Goal: Task Accomplishment & Management: Use online tool/utility

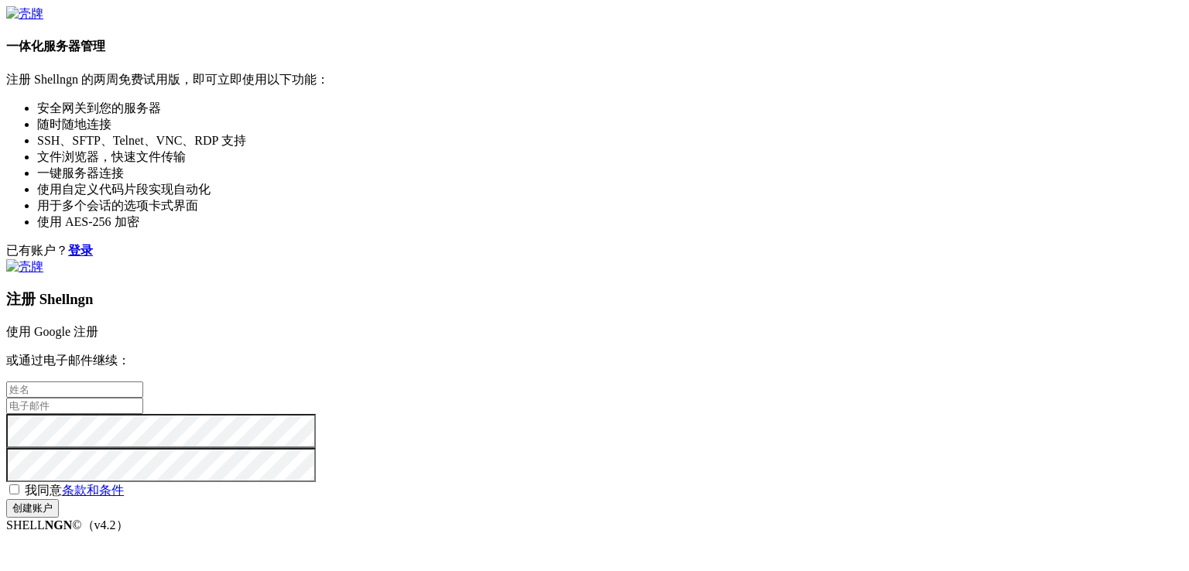
click at [98, 325] on link "使用 Google 注册" at bounding box center [52, 331] width 92 height 13
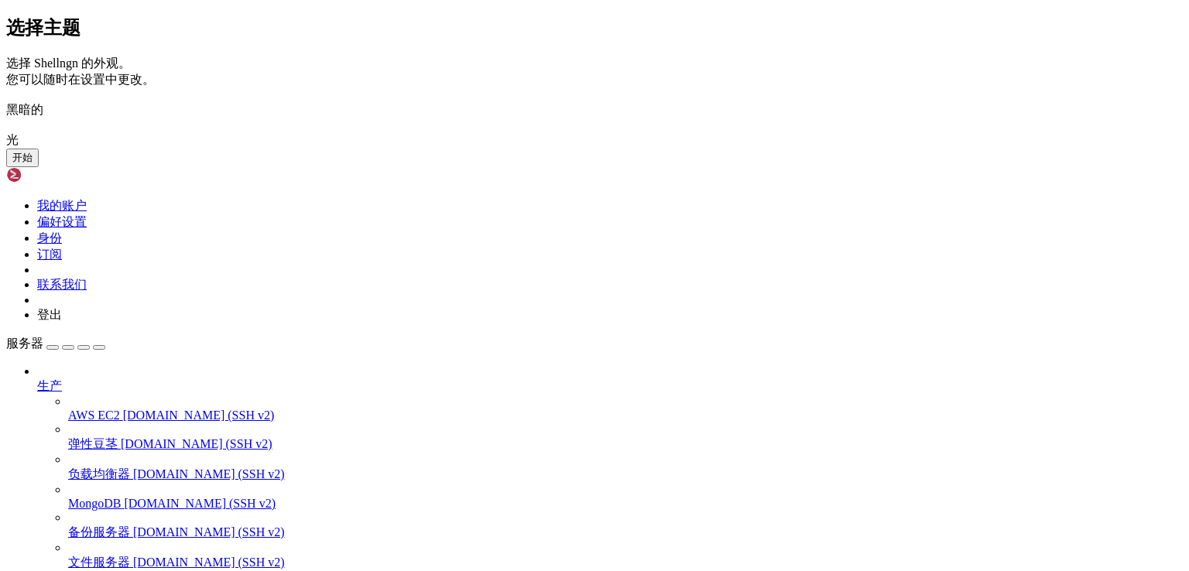
click at [39, 167] on button "开始" at bounding box center [22, 158] width 33 height 19
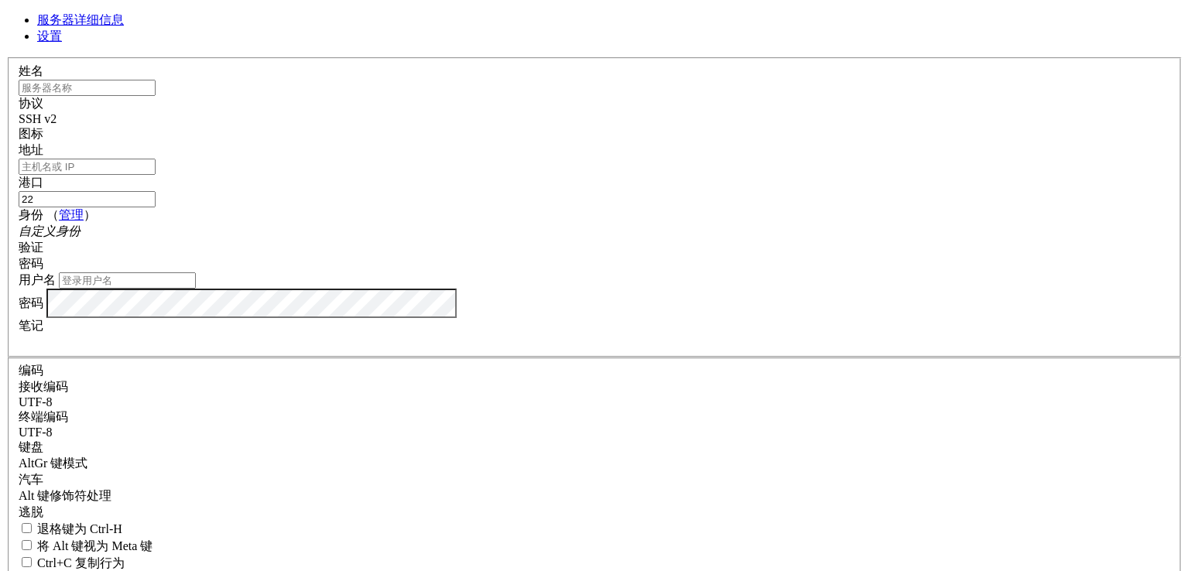
click at [703, 126] on div "SSH v2" at bounding box center [595, 119] width 1152 height 14
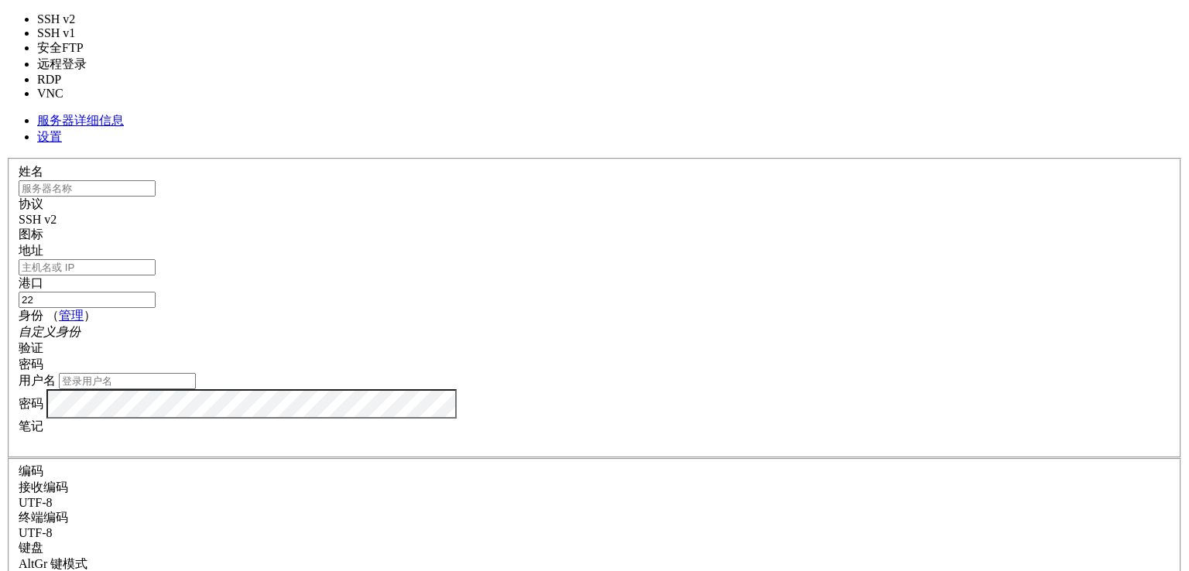
click at [703, 213] on div "SSH v2" at bounding box center [595, 220] width 1152 height 14
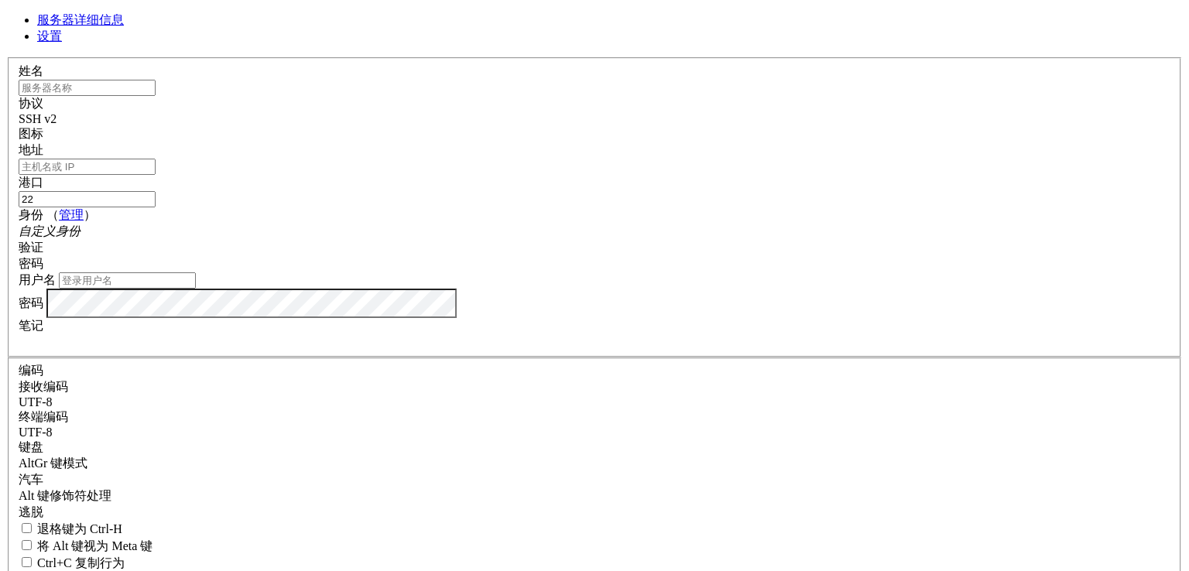
click at [156, 96] on input "text" at bounding box center [87, 88] width 137 height 16
paste input "[TECHNICAL_ID]"
type input "[TECHNICAL_ID]"
click at [156, 175] on input "地址" at bounding box center [87, 167] width 137 height 16
paste input "[TECHNICAL_ID]"
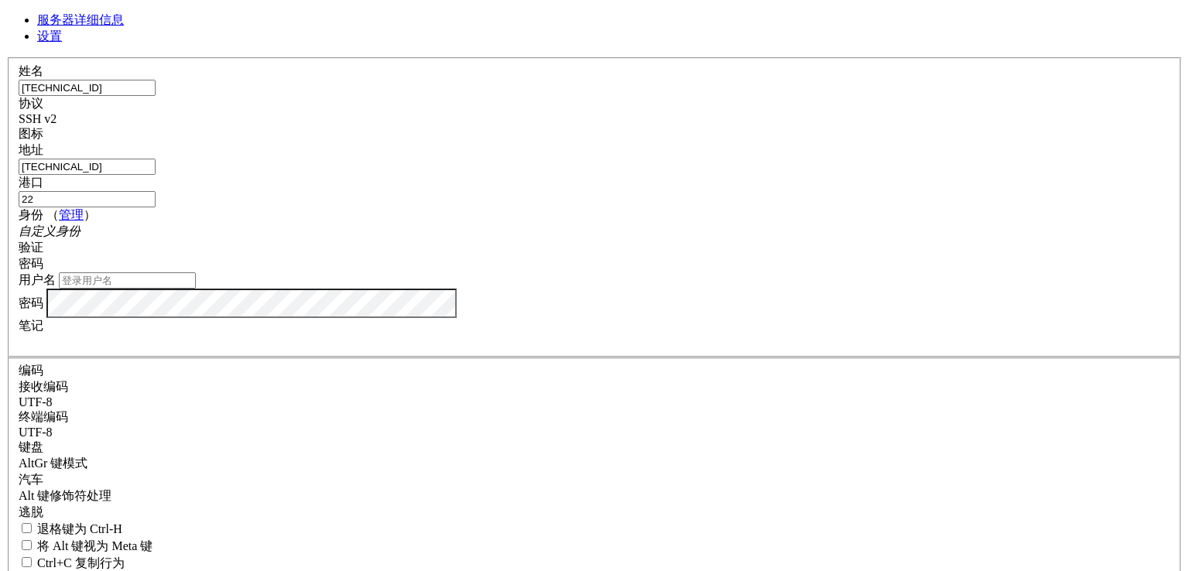
type input "[TECHNICAL_ID]"
click at [156, 96] on input "[TECHNICAL_ID]" at bounding box center [87, 88] width 137 height 16
type input "聪-钱包"
click at [196, 289] on input "用户名" at bounding box center [127, 280] width 137 height 16
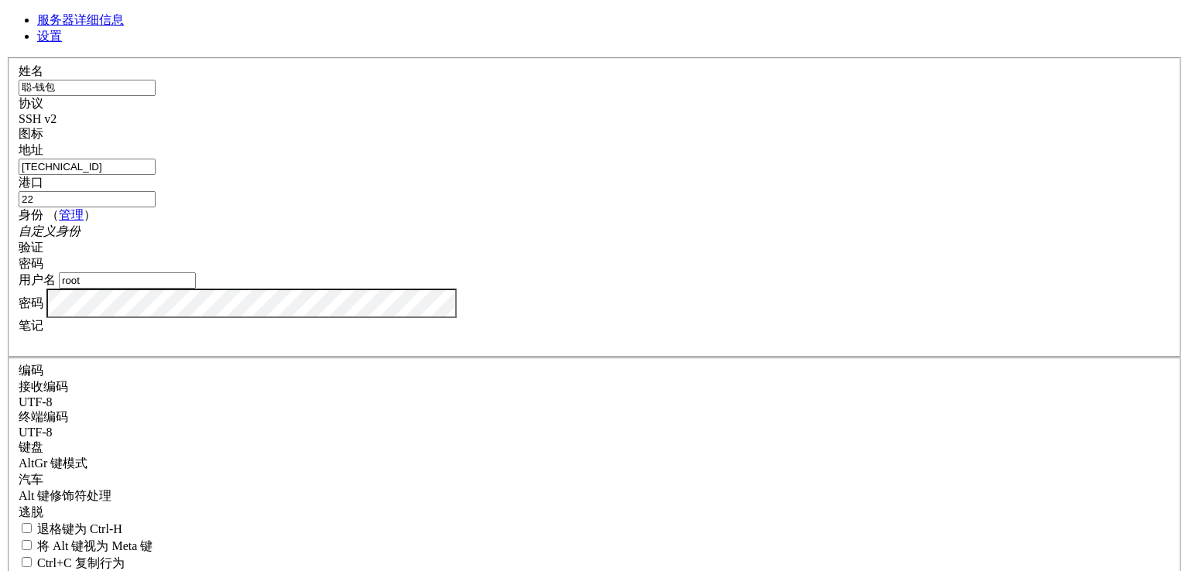
type input "root"
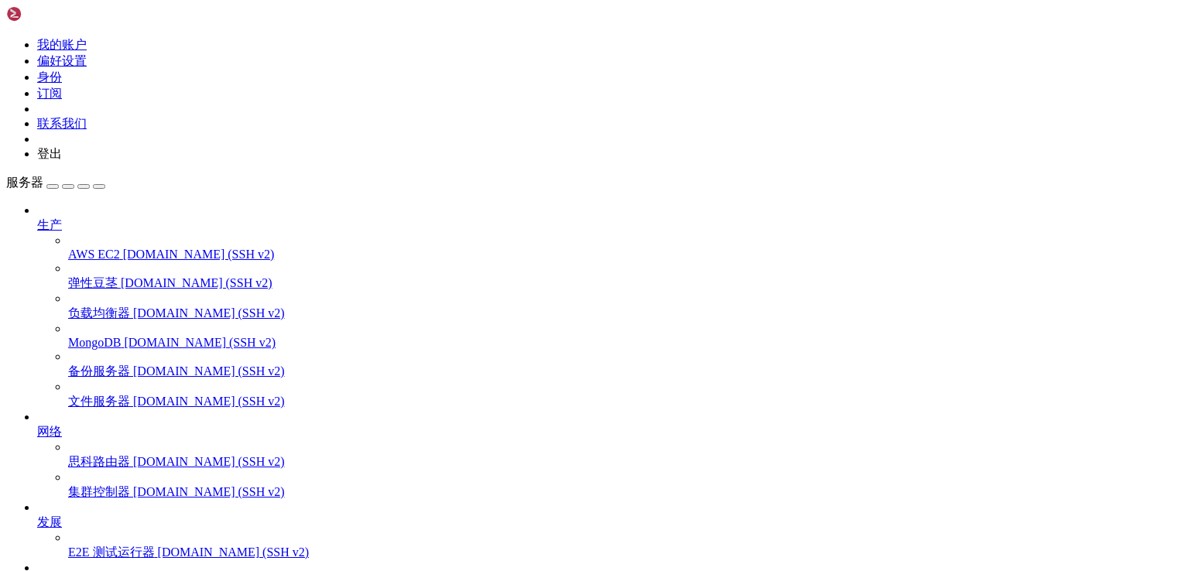
scroll to position [53, 0]
click at [78, 570] on span "聪-钱包" at bounding box center [57, 582] width 41 height 13
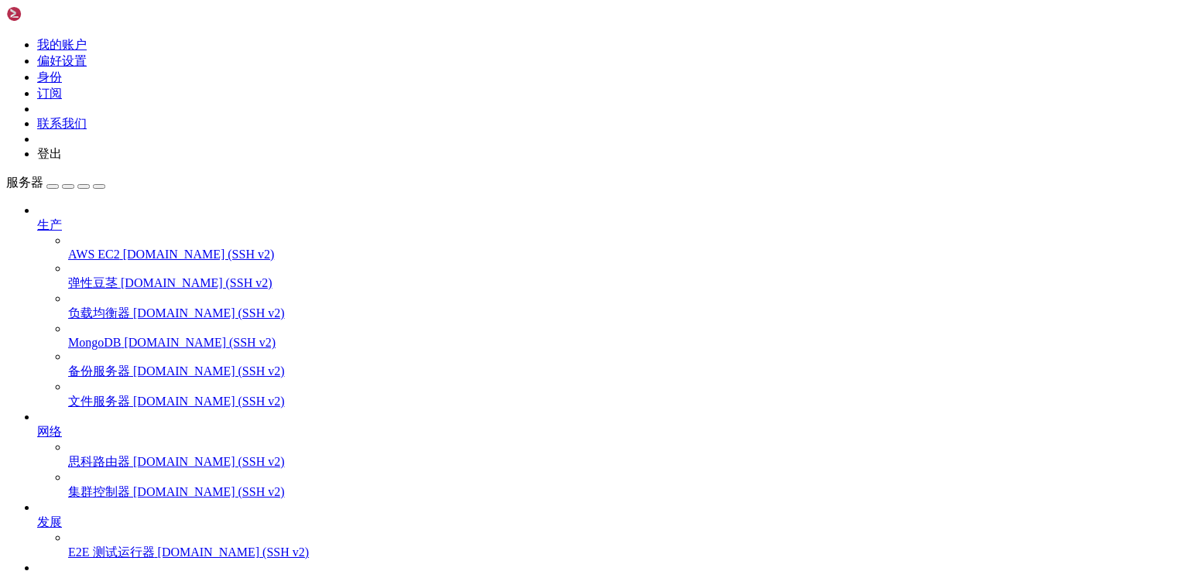
drag, startPoint x: 347, startPoint y: 1048, endPoint x: 473, endPoint y: 998, distance: 135.8
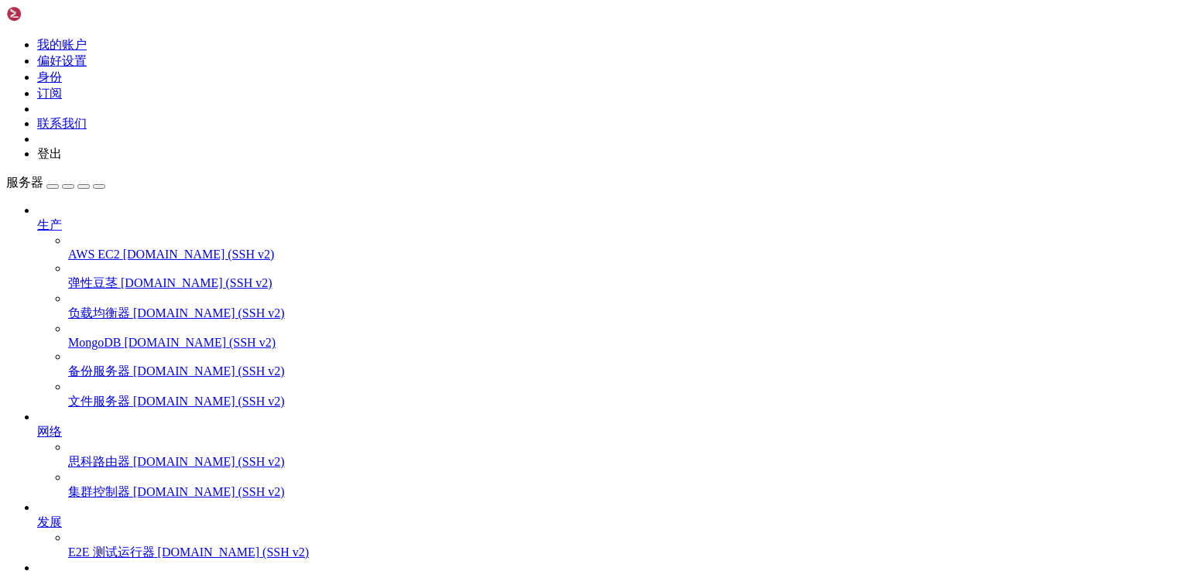
drag, startPoint x: 358, startPoint y: 1247, endPoint x: 124, endPoint y: 1220, distance: 236.1
drag, startPoint x: 339, startPoint y: 1304, endPoint x: 17, endPoint y: 1303, distance: 322.0
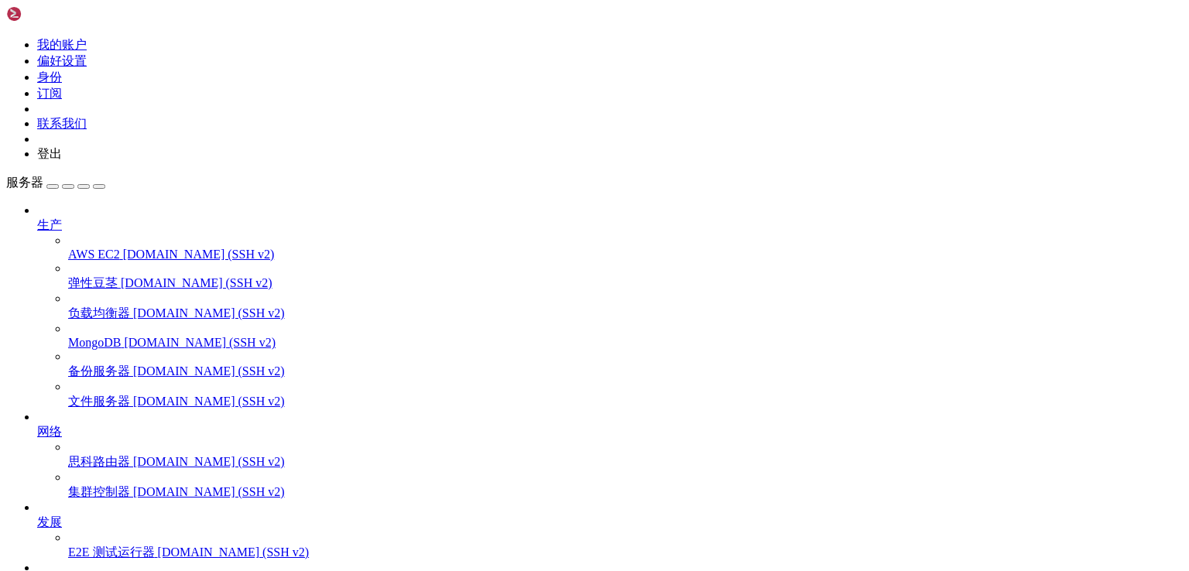
copy span "[URL][DOMAIN_NAME]"
drag, startPoint x: 110, startPoint y: 1116, endPoint x: 358, endPoint y: 1117, distance: 247.7
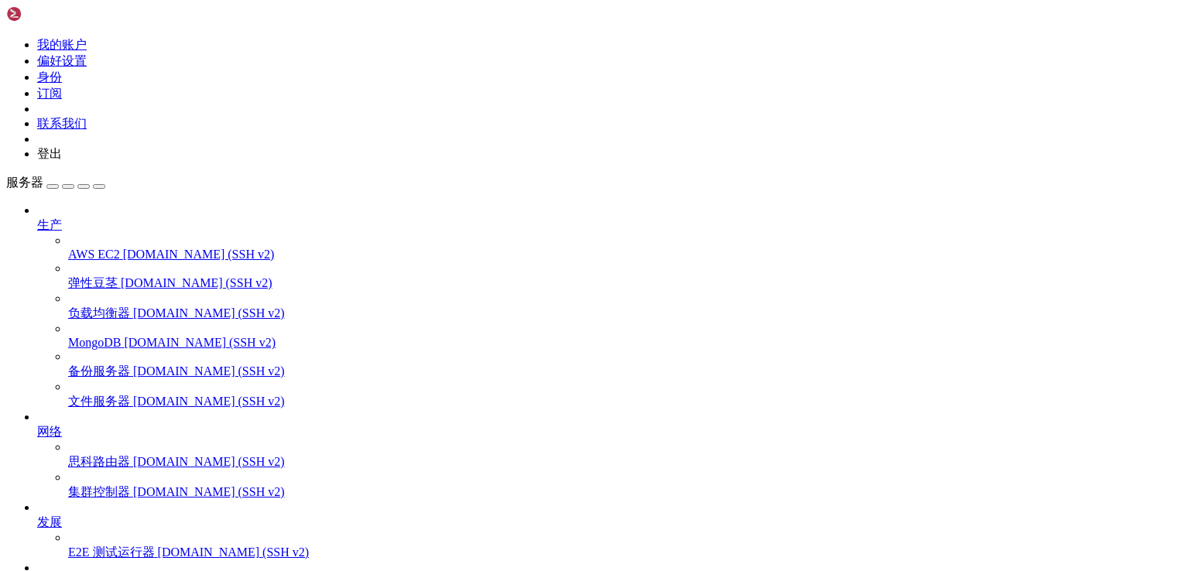
copy x-row "[URL][TECHNICAL_ID]"
copy x-row "u4h5jsx7"
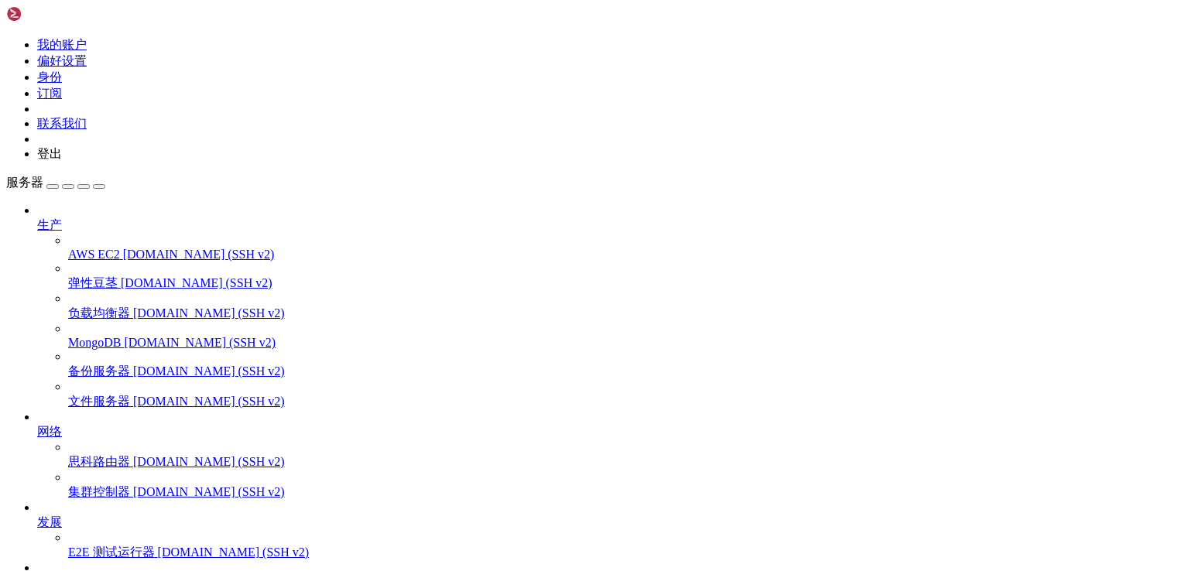
copy x-row "8b2812f8"
